Goal: Task Accomplishment & Management: Use online tool/utility

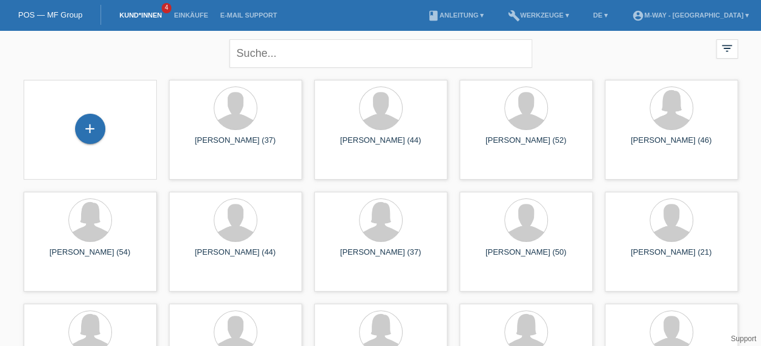
click at [148, 11] on li "Kund*innen 4" at bounding box center [140, 15] width 55 height 31
click at [259, 53] on input "text" at bounding box center [381, 53] width 303 height 28
type input "daniel"
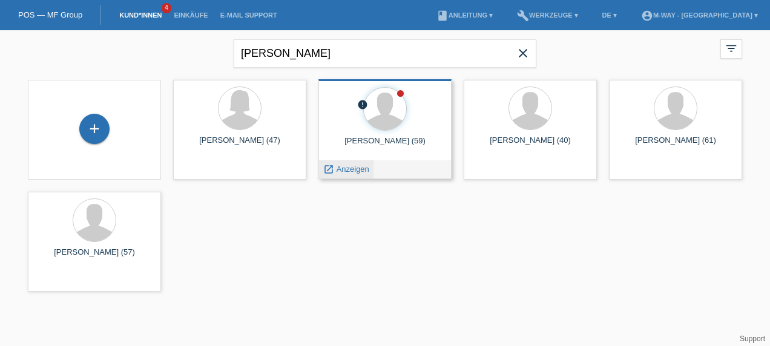
click at [354, 166] on span "Anzeigen" at bounding box center [353, 169] width 33 height 9
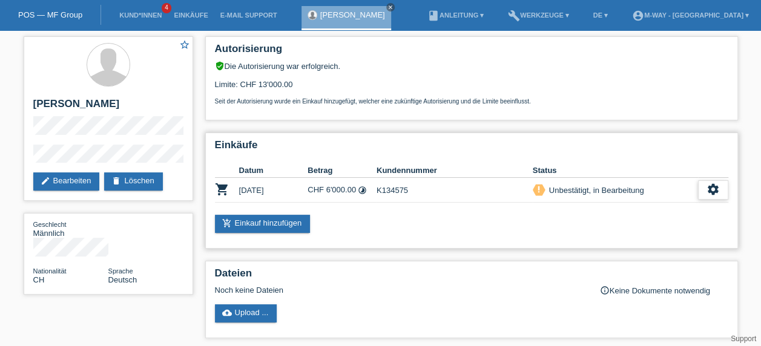
click at [707, 194] on icon "settings" at bounding box center [713, 189] width 13 height 13
click at [706, 188] on div "settings" at bounding box center [713, 189] width 30 height 19
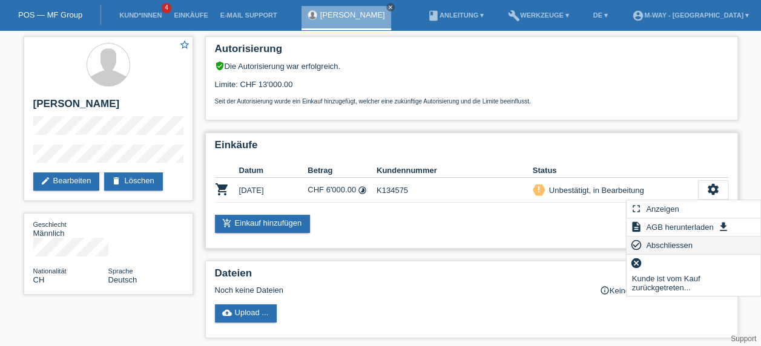
click at [656, 244] on span "Abschliessen" at bounding box center [669, 245] width 50 height 15
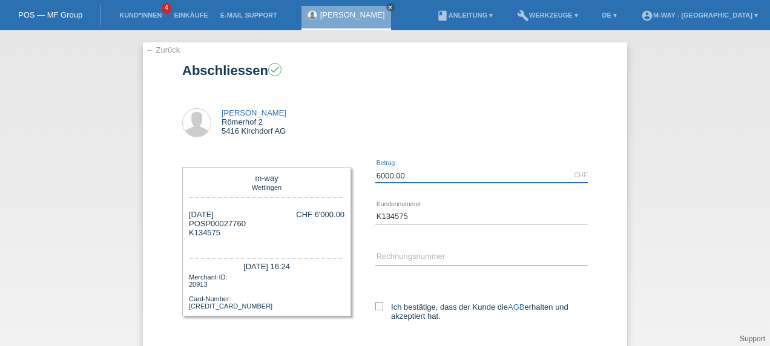
click at [406, 180] on input "6000.00" at bounding box center [481, 175] width 213 height 15
type input "6"
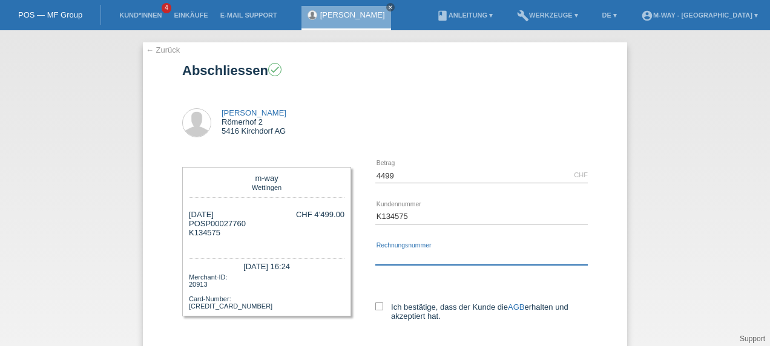
type input "4499.00"
click at [375, 258] on input "text" at bounding box center [481, 257] width 213 height 15
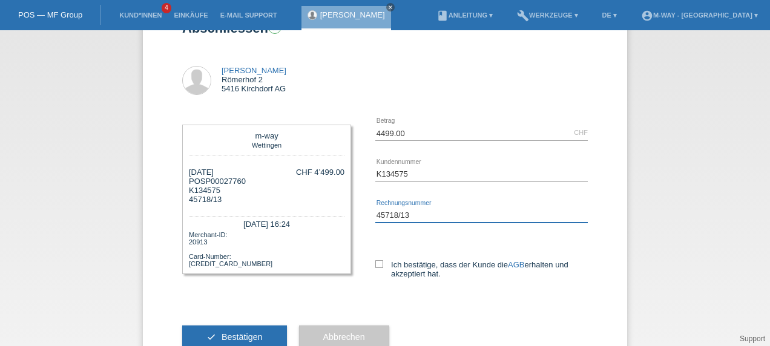
scroll to position [54, 0]
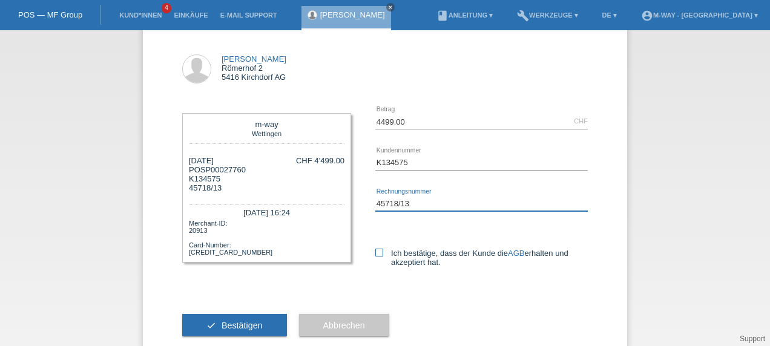
type input "45718/13"
click at [375, 255] on icon at bounding box center [379, 253] width 8 height 8
click at [375, 255] on input "Ich bestätige, dass der Kunde die AGB erhalten und akzeptiert hat." at bounding box center [379, 253] width 8 height 8
checkbox input "true"
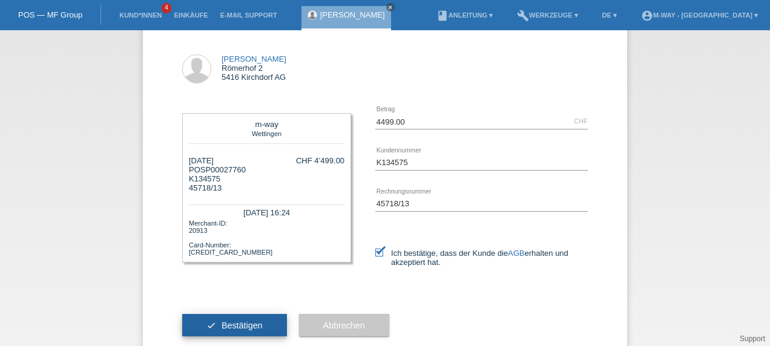
click at [246, 319] on button "check Bestätigen" at bounding box center [234, 325] width 105 height 23
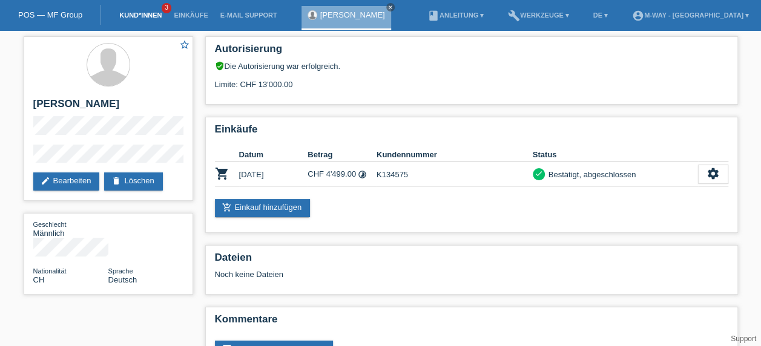
click at [147, 13] on link "Kund*innen" at bounding box center [140, 15] width 55 height 7
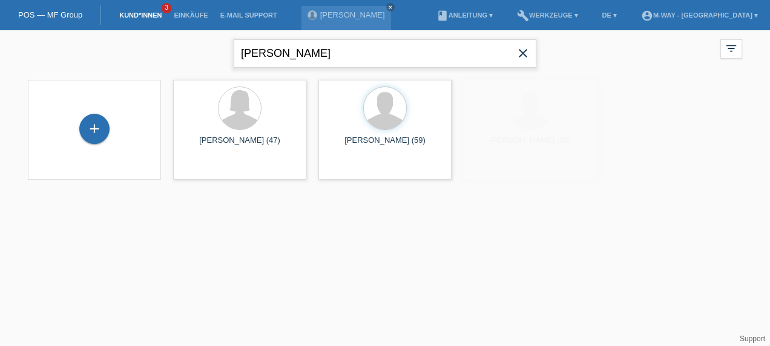
drag, startPoint x: 305, startPoint y: 57, endPoint x: 225, endPoint y: 58, distance: 79.9
click at [225, 58] on div "[PERSON_NAME] close filter_list view_module Alle Kund*innen anzeigen star Marki…" at bounding box center [385, 52] width 727 height 44
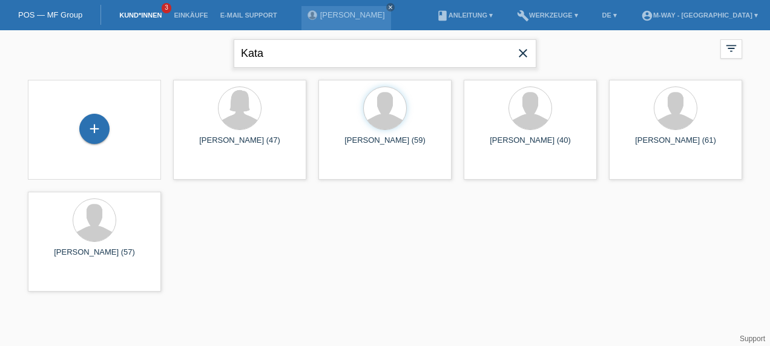
type input "Kata"
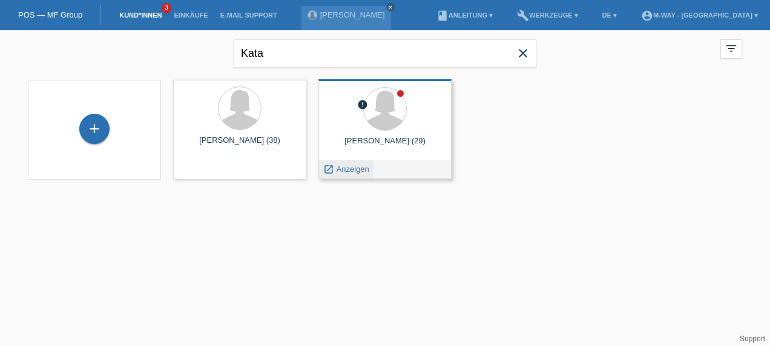
click at [351, 169] on span "Anzeigen" at bounding box center [353, 169] width 33 height 9
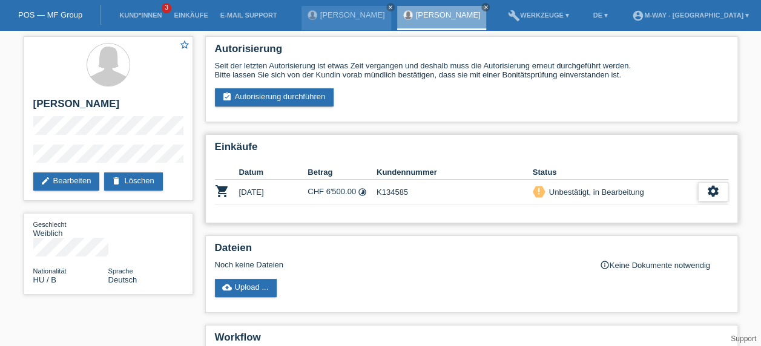
click at [713, 192] on icon "settings" at bounding box center [713, 191] width 13 height 13
click at [715, 194] on icon "settings" at bounding box center [713, 191] width 13 height 13
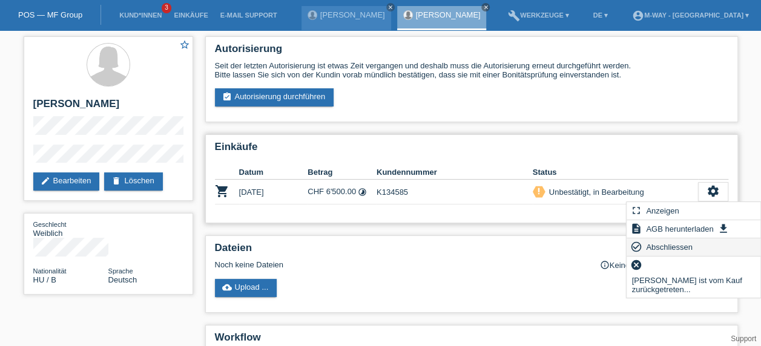
click at [664, 250] on span "Abschliessen" at bounding box center [669, 247] width 50 height 15
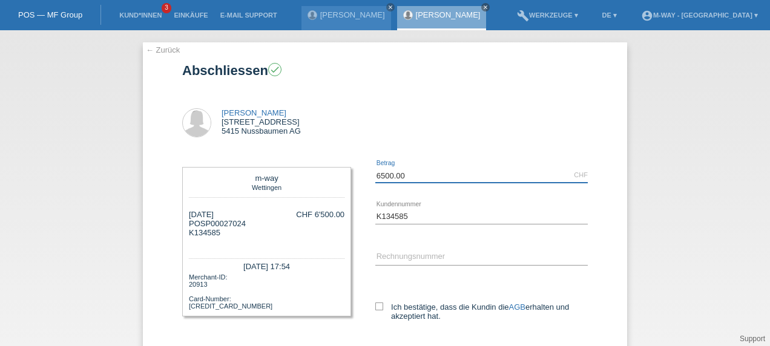
drag, startPoint x: 408, startPoint y: 173, endPoint x: 329, endPoint y: 175, distance: 78.8
click at [329, 175] on div "m-way [GEOGRAPHIC_DATA] [DATE] POSP00027024 K134585 6500.00" at bounding box center [385, 250] width 406 height 190
type input "4310.70"
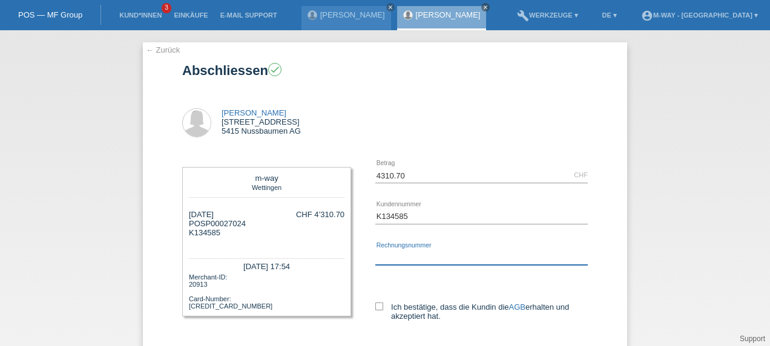
click at [397, 254] on input "text" at bounding box center [481, 257] width 213 height 15
type input "45728/13"
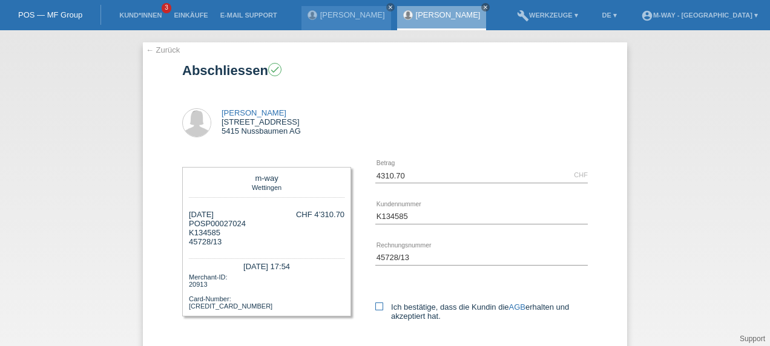
click at [375, 303] on icon at bounding box center [379, 307] width 8 height 8
click at [375, 303] on input "Ich bestätige, dass die Kundin die AGB erhalten und akzeptiert hat." at bounding box center [379, 307] width 8 height 8
checkbox input "true"
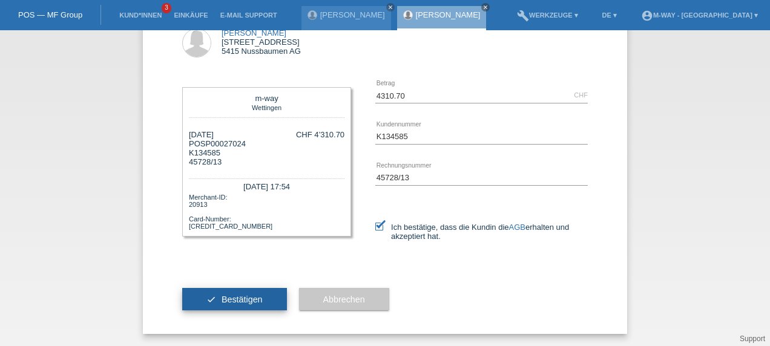
click at [205, 304] on button "check Bestätigen" at bounding box center [234, 299] width 105 height 23
